Goal: Entertainment & Leisure: Consume media (video, audio)

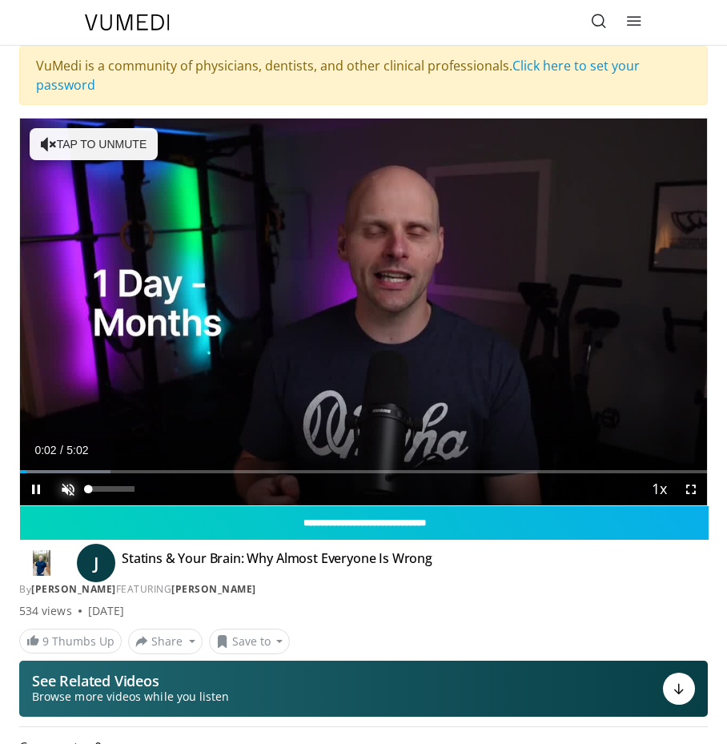
click at [73, 490] on span "Video Player" at bounding box center [68, 489] width 32 height 32
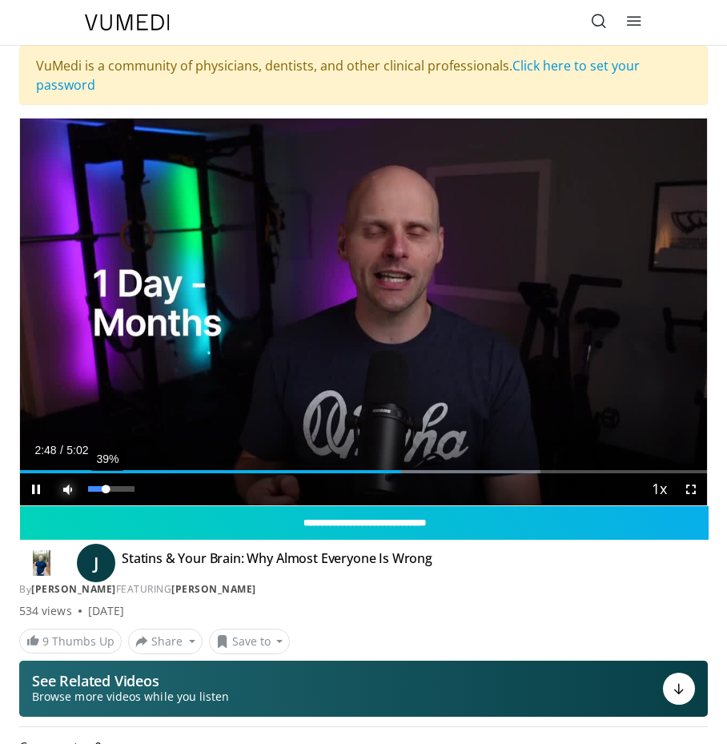
drag, startPoint x: 129, startPoint y: 491, endPoint x: 106, endPoint y: 498, distance: 24.1
click at [106, 498] on div "39%" at bounding box center [111, 489] width 56 height 32
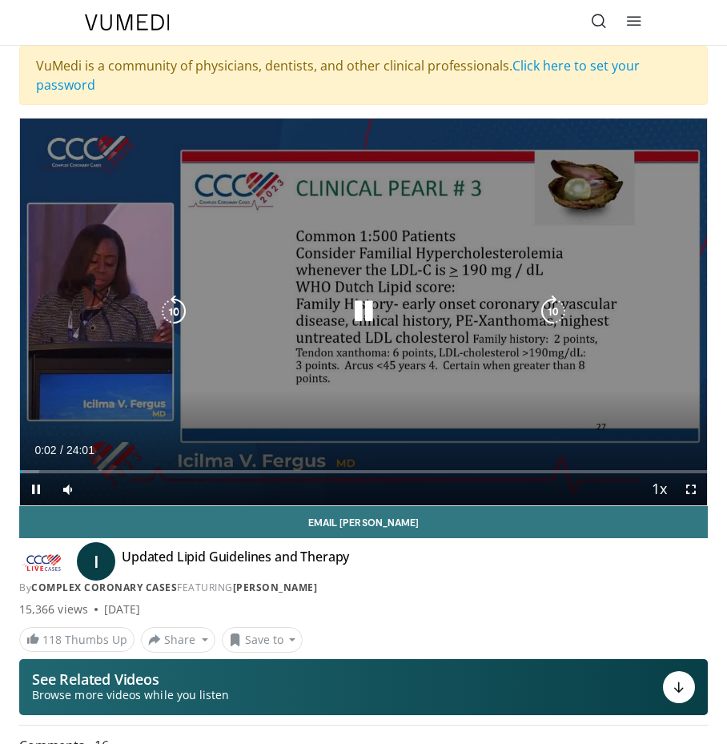
click at [443, 332] on div "10 seconds Tap to unmute" at bounding box center [363, 311] width 687 height 387
